Goal: Check status: Check status

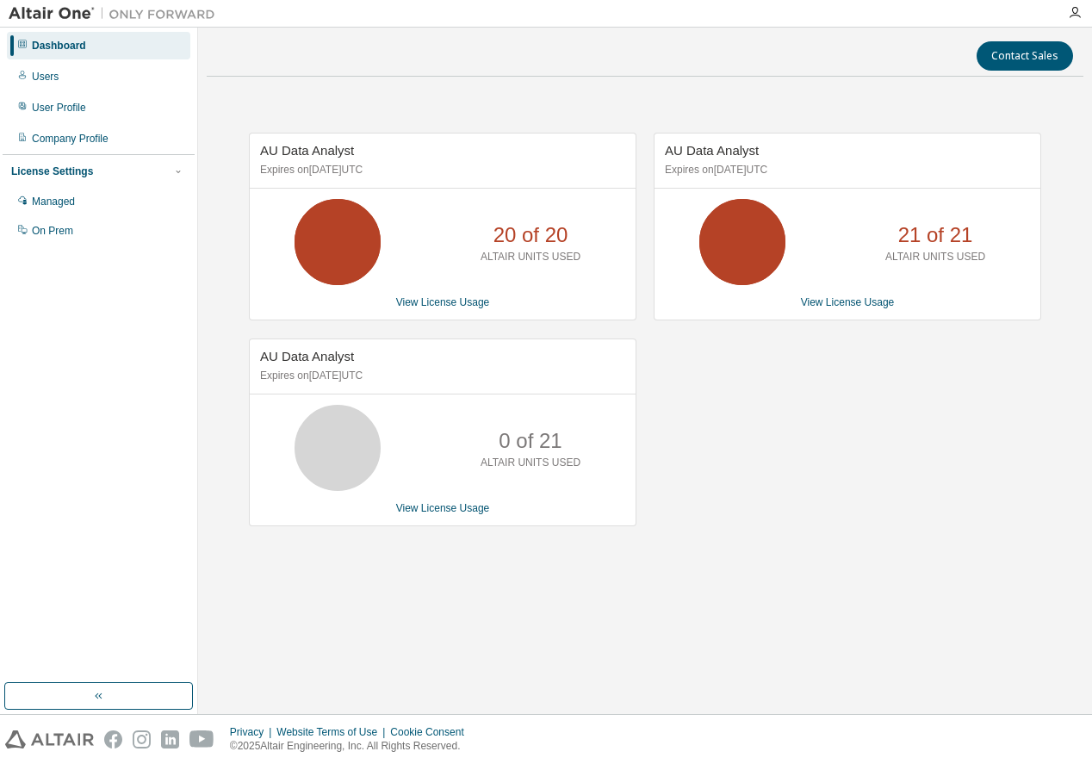
click at [843, 392] on div "AU Data Analyst Expires on December 19, 2025 UTC 21 of 21 ALTAIR UNITS USED Vie…" at bounding box center [839, 339] width 405 height 412
click at [700, 546] on div "AU Data Analyst Expires on December 15, 2025 UTC 20 of 20 ALTAIR UNITS USED Vie…" at bounding box center [645, 338] width 877 height 497
click at [840, 291] on div "AU Data Analyst Expires on December 19, 2025 UTC 21 of 21 ALTAIR UNITS USED Vie…" at bounding box center [848, 227] width 388 height 188
click at [840, 305] on link "View License Usage" at bounding box center [848, 302] width 94 height 12
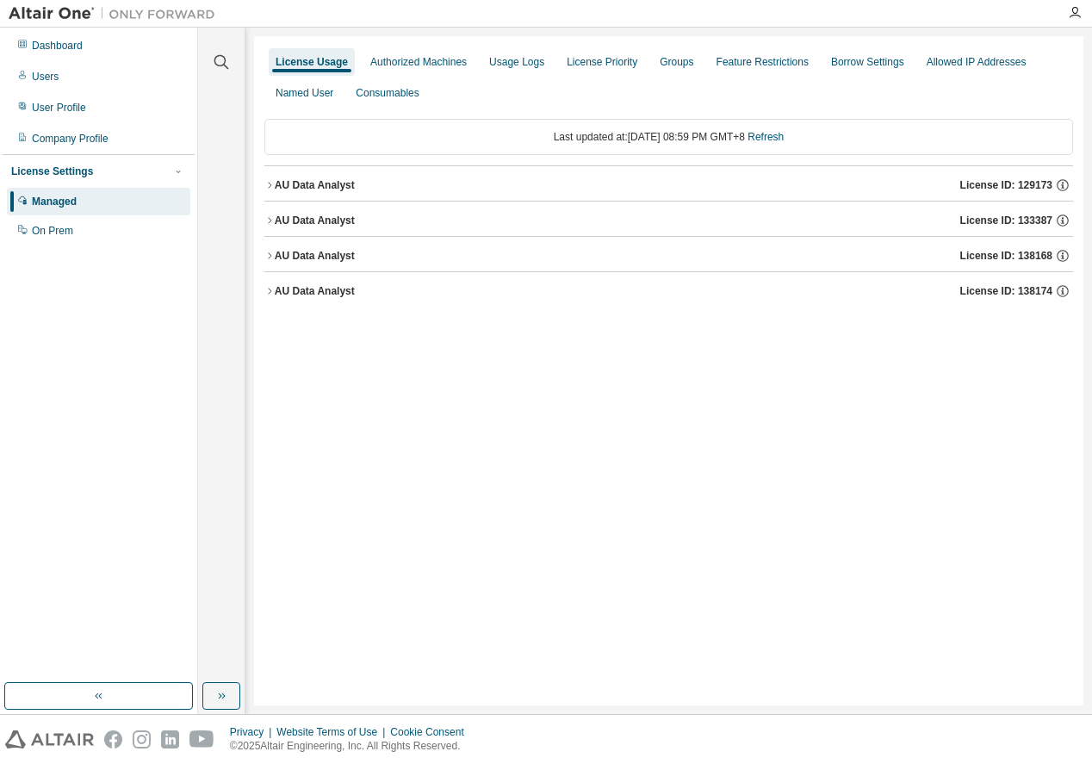
click at [318, 258] on div "AU Data Analyst" at bounding box center [315, 256] width 80 height 14
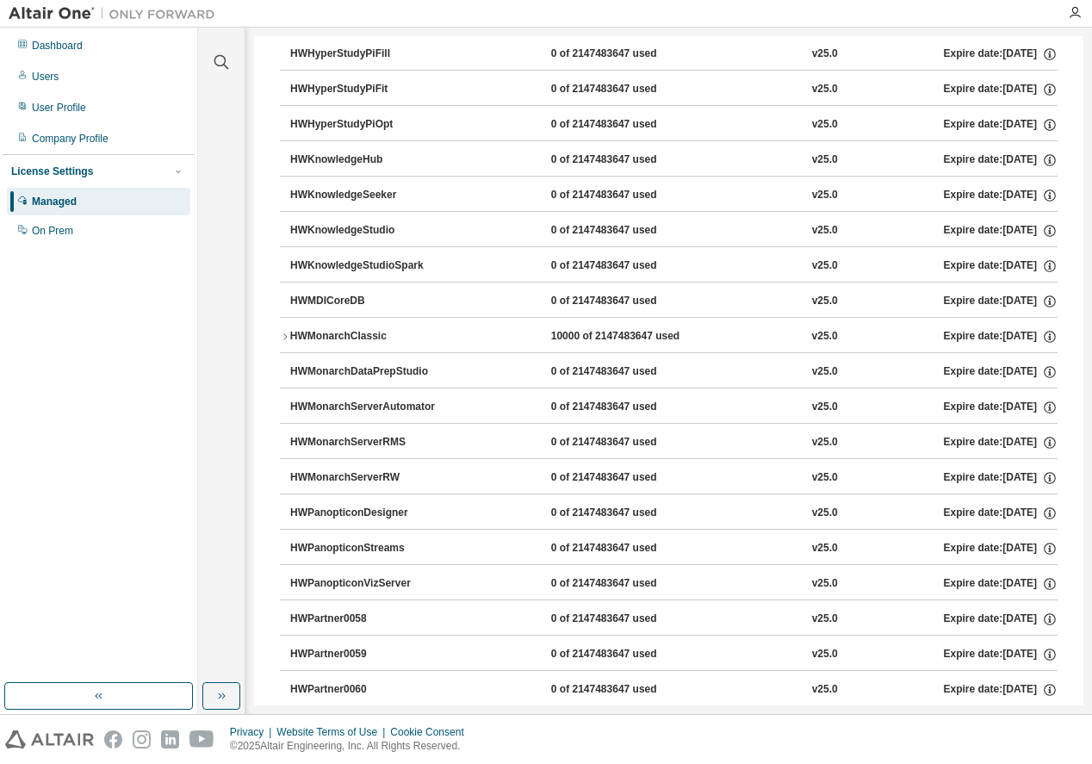
scroll to position [775, 0]
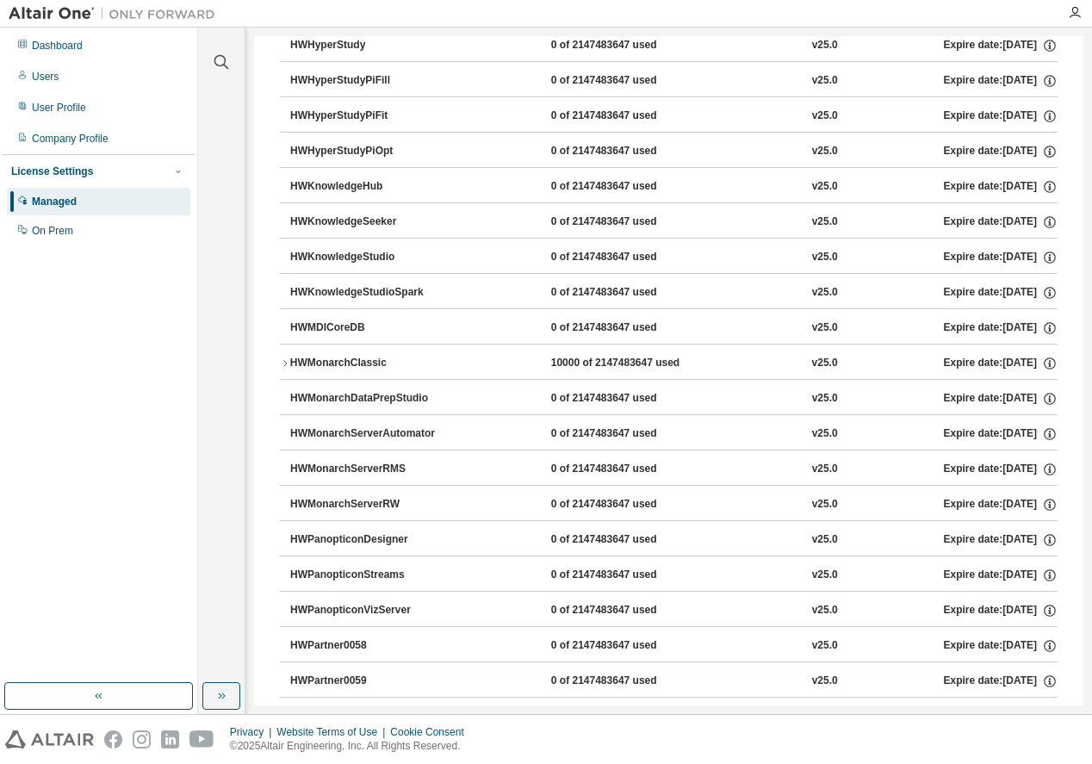
click at [345, 364] on div "HWMonarchClassic" at bounding box center [367, 364] width 155 height 16
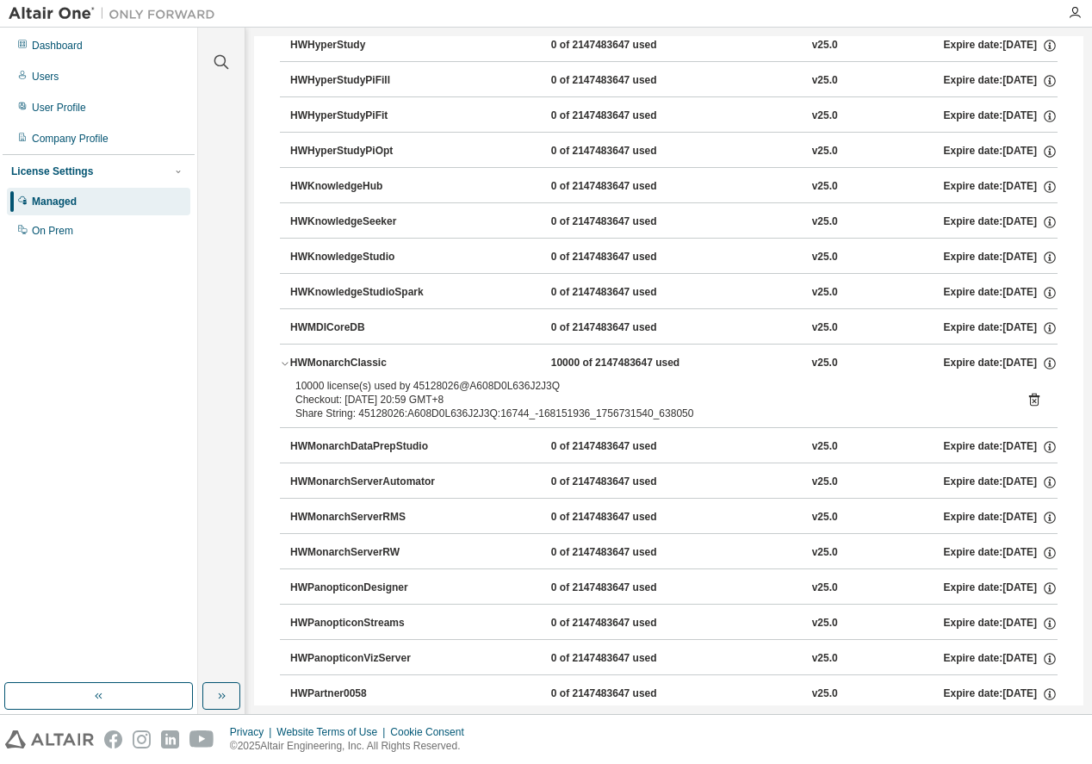
click at [347, 356] on div "HWMonarchClassic" at bounding box center [367, 364] width 155 height 16
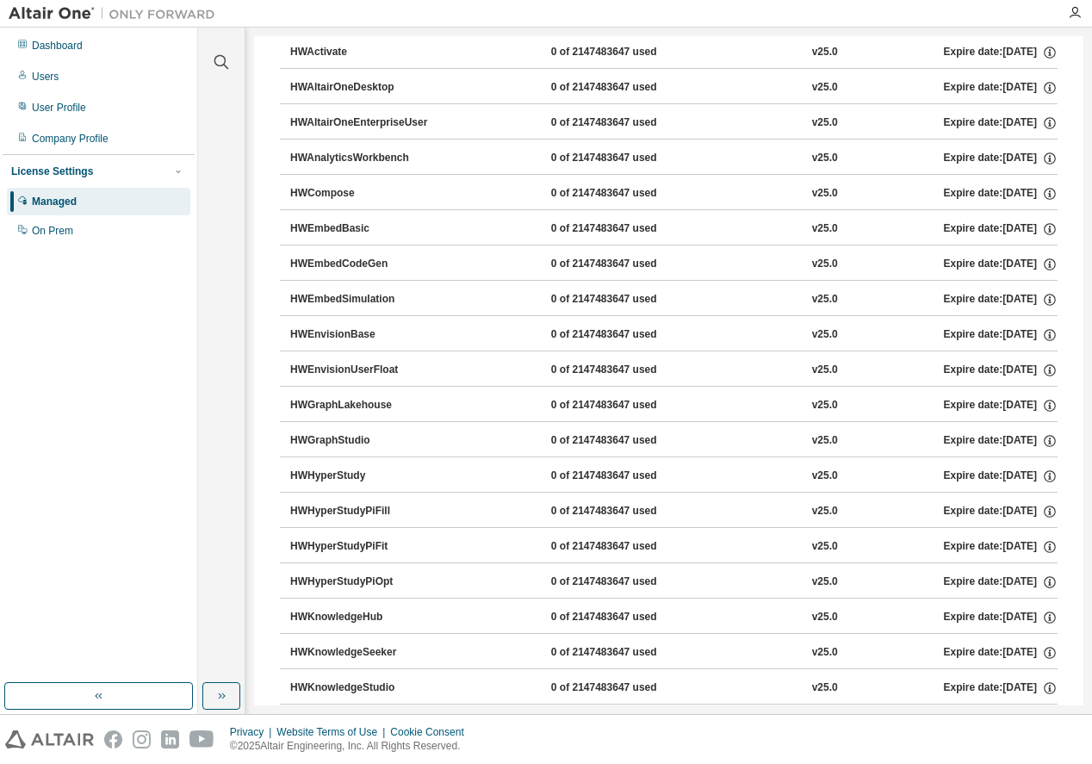
scroll to position [0, 0]
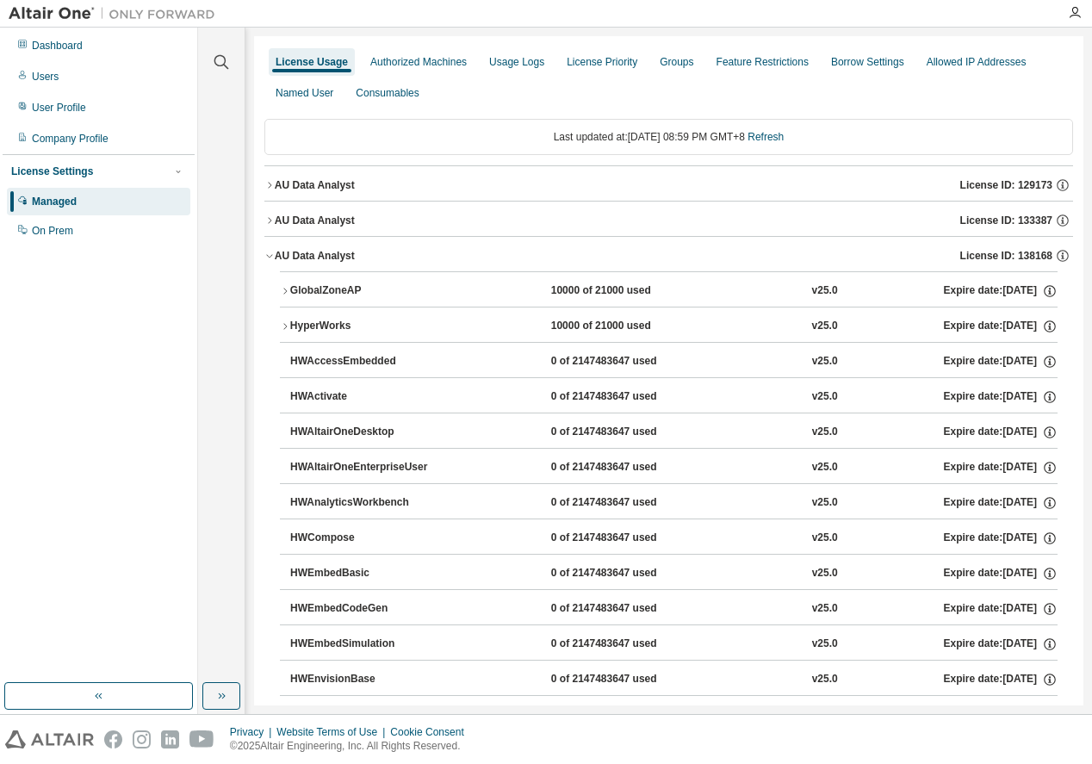
click at [316, 252] on div "AU Data Analyst" at bounding box center [315, 256] width 80 height 14
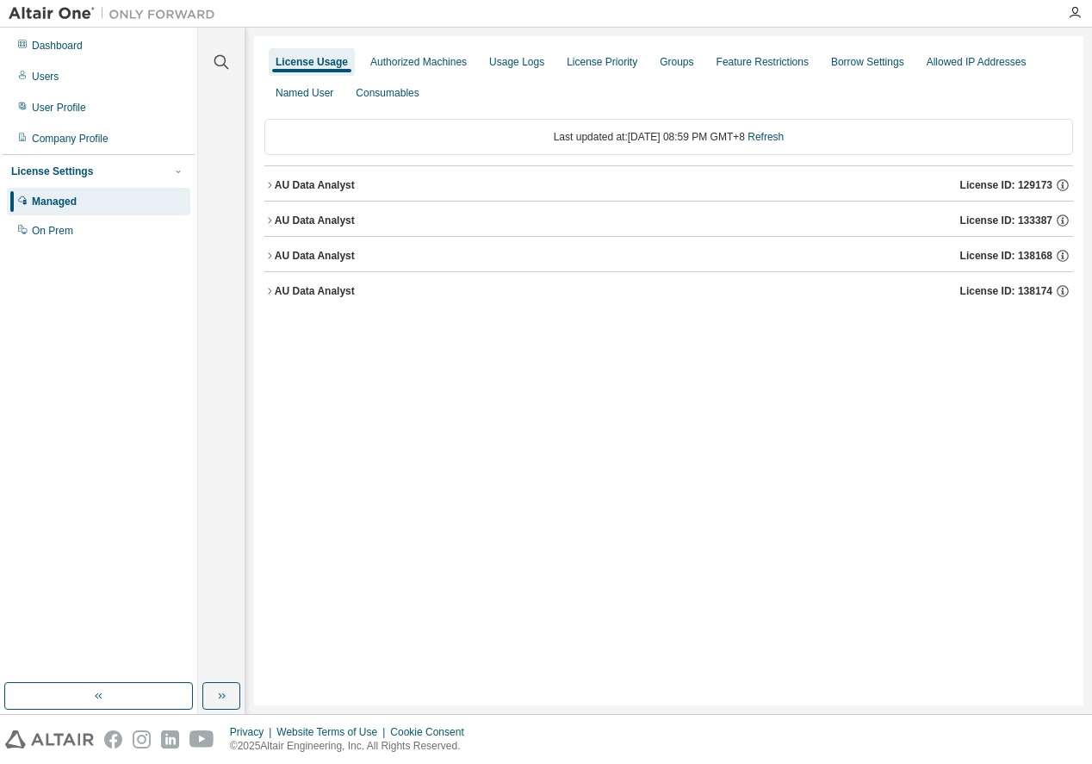
click at [337, 221] on div "AU Data Analyst" at bounding box center [315, 221] width 80 height 14
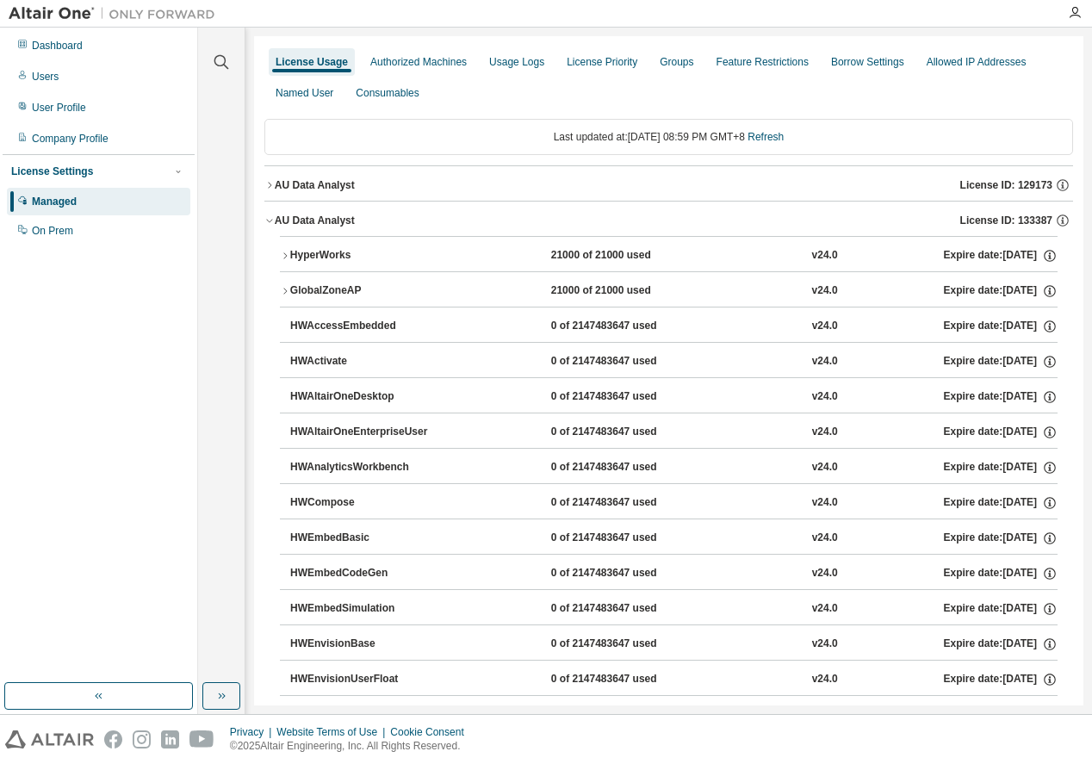
click at [337, 213] on div "AU Data Analyst License ID: 133387" at bounding box center [674, 221] width 799 height 16
